Goal: Information Seeking & Learning: Learn about a topic

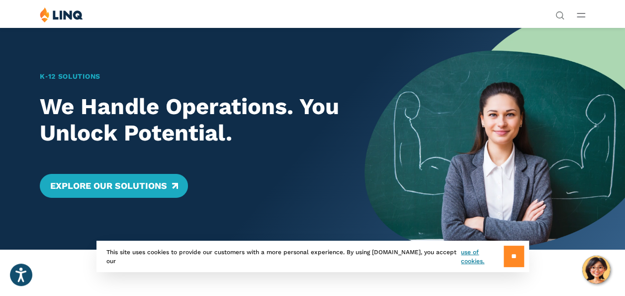
click at [518, 257] on input "**" at bounding box center [514, 255] width 20 height 21
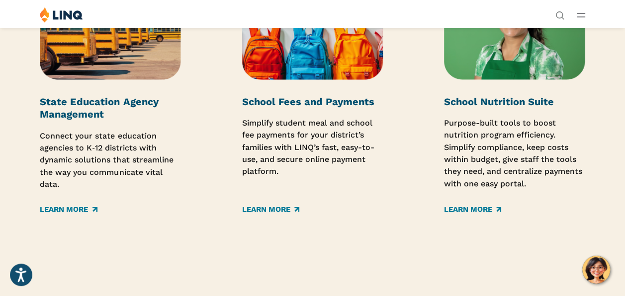
scroll to position [1531, 0]
click at [272, 215] on link "Learn More" at bounding box center [270, 209] width 57 height 11
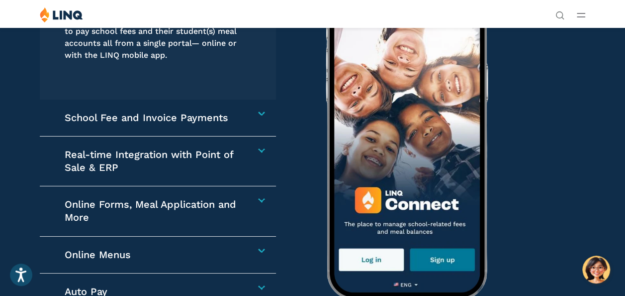
scroll to position [1404, 0]
click at [225, 125] on h4 "School Fee and Invoice Payments" at bounding box center [154, 118] width 179 height 13
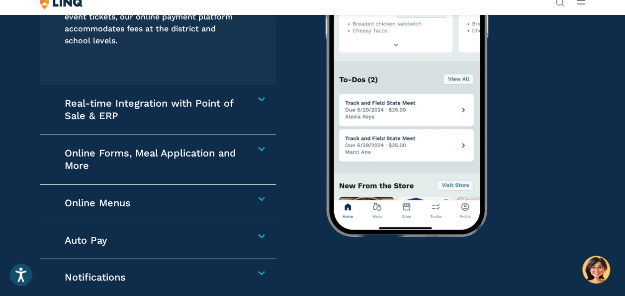
scroll to position [1470, 0]
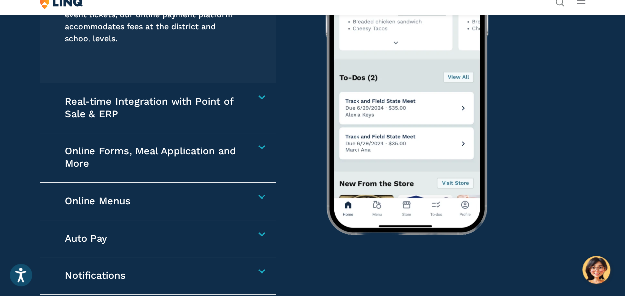
click at [250, 172] on div "Online Forms, Meal Application and More Reduce administrative time spent and sp…" at bounding box center [158, 158] width 236 height 50
click at [158, 170] on h4 "Online Forms, Meal Application and More" at bounding box center [154, 157] width 179 height 25
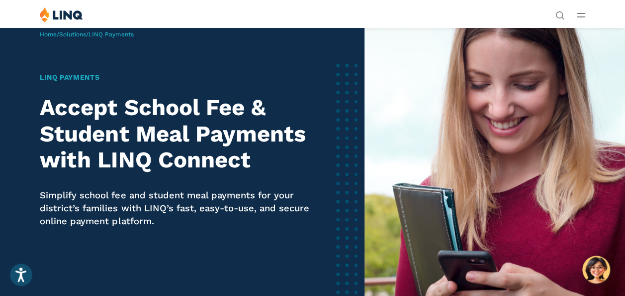
scroll to position [0, 0]
